Goal: Information Seeking & Learning: Learn about a topic

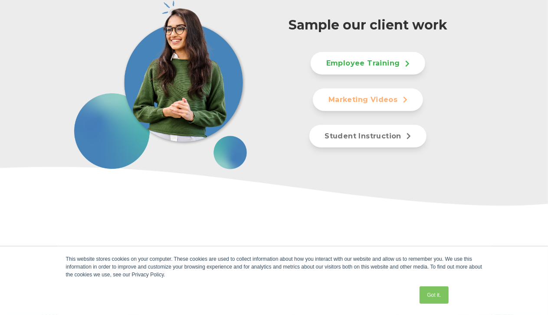
scroll to position [457, 0]
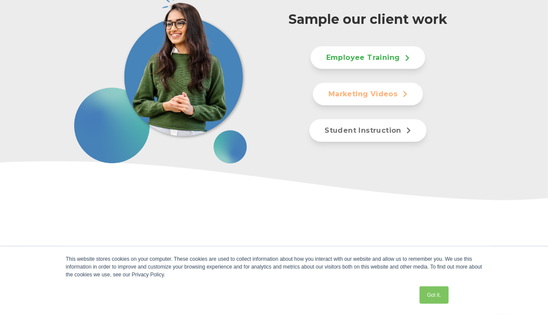
click at [288, 165] on div "Sample our client work Employee Training Marketing Videos Student Instruction" at bounding box center [274, 84] width 548 height 246
click at [288, 54] on link "Employee Training" at bounding box center [368, 57] width 115 height 23
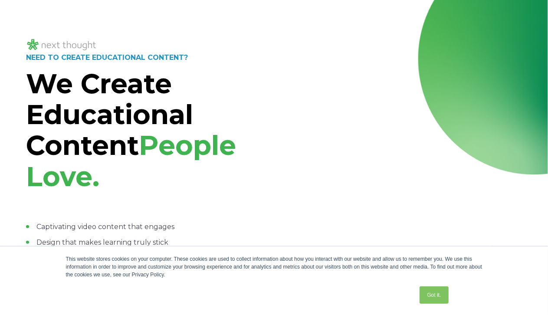
scroll to position [0, 0]
